Goal: Share content

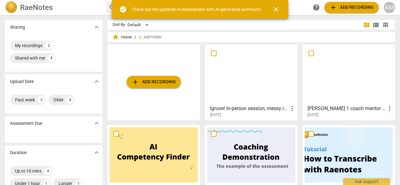
click at [387, 107] on span "more_vert" at bounding box center [390, 109] width 8 height 8
click at [338, 109] on div at bounding box center [200, 92] width 400 height 185
click at [337, 107] on h3 "[PERSON_NAME] 1 coach mentor feedback on session" at bounding box center [347, 109] width 79 height 8
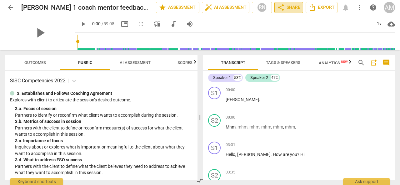
click at [292, 8] on span "share Share" at bounding box center [288, 8] width 23 height 8
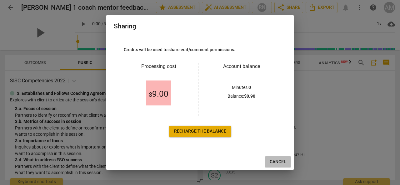
click at [277, 161] on span "Cancel" at bounding box center [278, 162] width 17 height 6
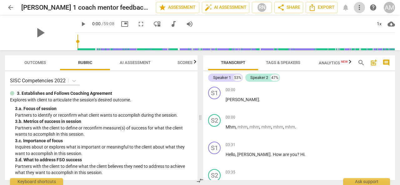
click at [359, 9] on span "more_vert" at bounding box center [360, 8] width 8 height 8
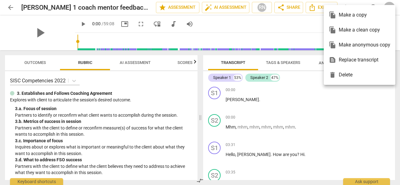
click at [296, 20] on div at bounding box center [200, 92] width 400 height 185
